Goal: Understand site structure: Grasp the organization and layout of the website

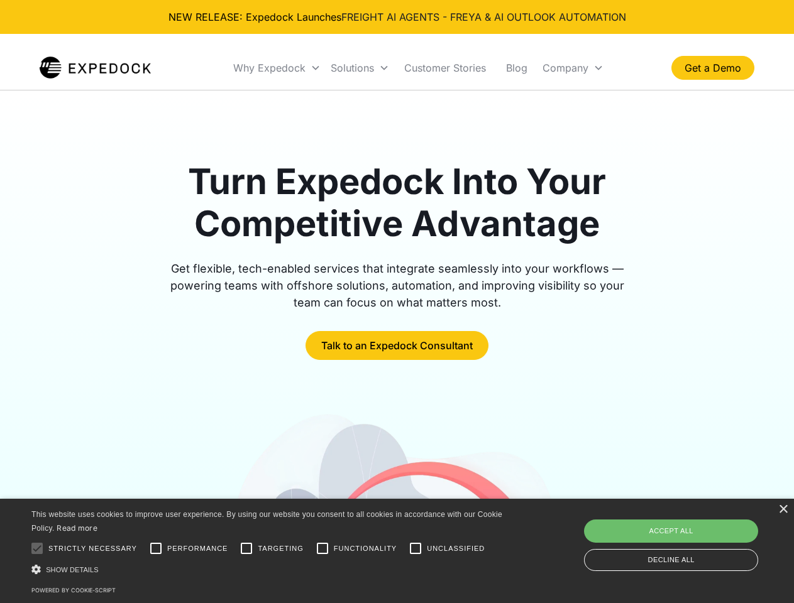
click at [277, 68] on div "Why Expedock" at bounding box center [269, 68] width 72 height 13
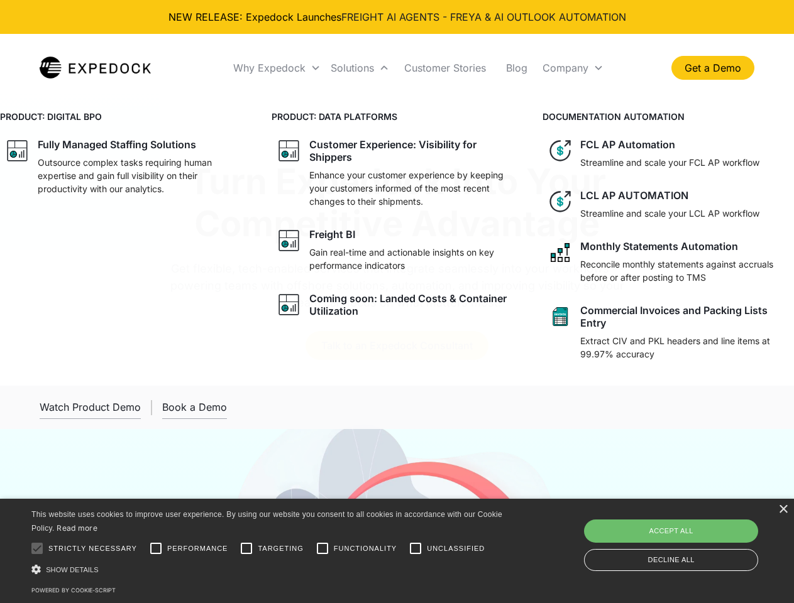
click at [359, 68] on div "Solutions" at bounding box center [351, 68] width 43 height 13
click at [572, 68] on div "Company" at bounding box center [565, 68] width 46 height 13
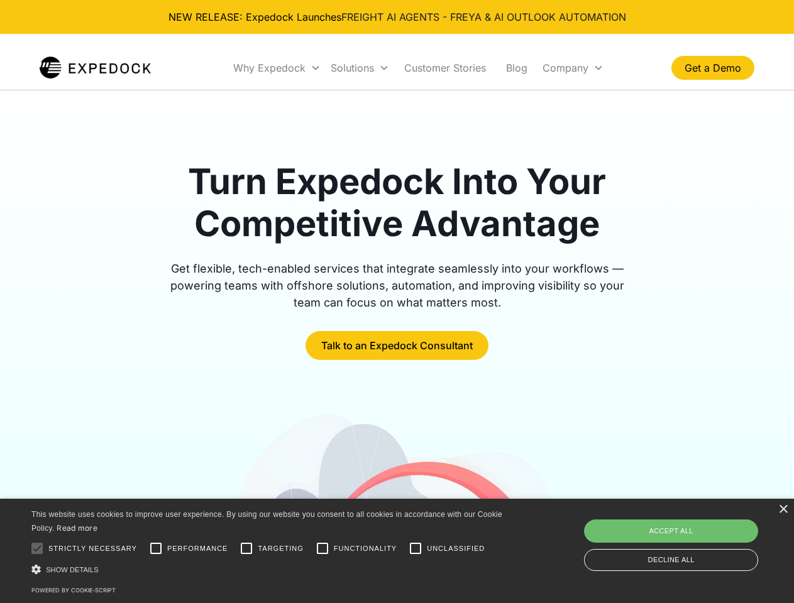
click at [37, 549] on div at bounding box center [37, 548] width 25 height 25
click at [156, 549] on input "Performance" at bounding box center [155, 548] width 25 height 25
checkbox input "true"
click at [246, 549] on input "Targeting" at bounding box center [246, 548] width 25 height 25
checkbox input "true"
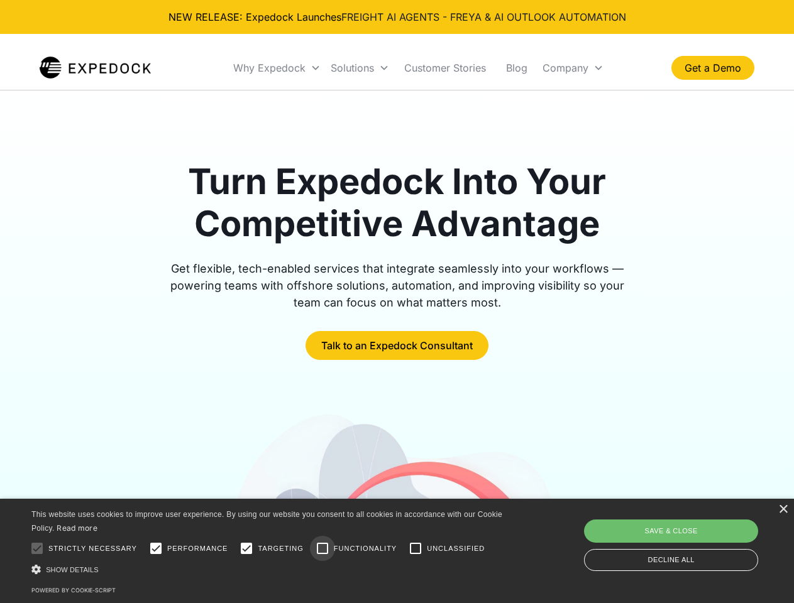
click at [322, 549] on input "Functionality" at bounding box center [322, 548] width 25 height 25
checkbox input "true"
click at [415, 549] on input "Unclassified" at bounding box center [415, 548] width 25 height 25
checkbox input "true"
click at [269, 569] on div "Show details Hide details" at bounding box center [268, 569] width 475 height 13
